Goal: Find specific page/section: Find specific page/section

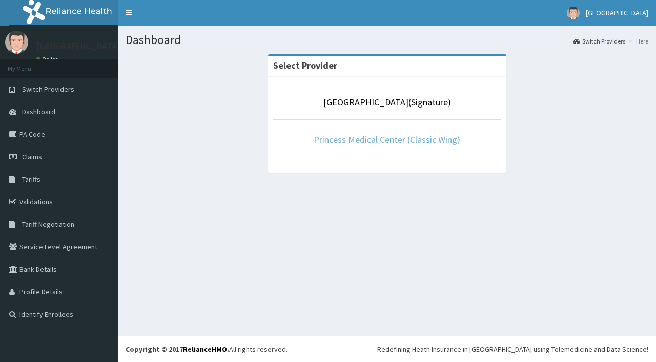
click at [377, 147] on li "Princess Medical Center (Classic Wing)" at bounding box center [387, 138] width 228 height 38
click at [377, 141] on link "Princess Medical Center (Classic Wing)" at bounding box center [387, 140] width 147 height 12
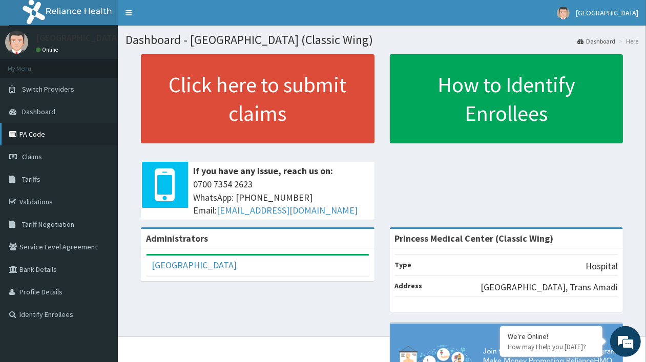
click at [65, 130] on link "PA Code" at bounding box center [59, 134] width 118 height 23
